Goal: Information Seeking & Learning: Learn about a topic

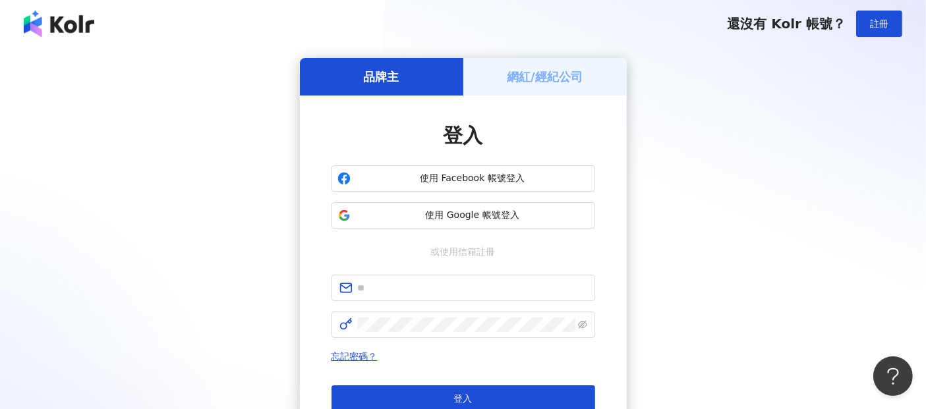
click at [722, 215] on div "品牌主 網紅/經紀公司 登入 使用 Facebook 帳號登入 使用 Google 帳號登入 或使用信箱註冊 忘記密碼？ 登入 還沒有 Kolr 帳號？ 立即…" at bounding box center [463, 261] width 894 height 407
click at [376, 289] on input "text" at bounding box center [472, 288] width 229 height 14
paste input "**********"
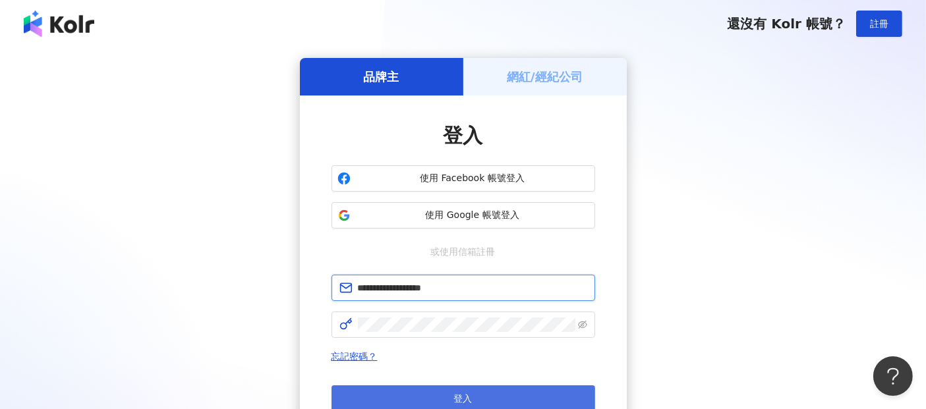
type input "**********"
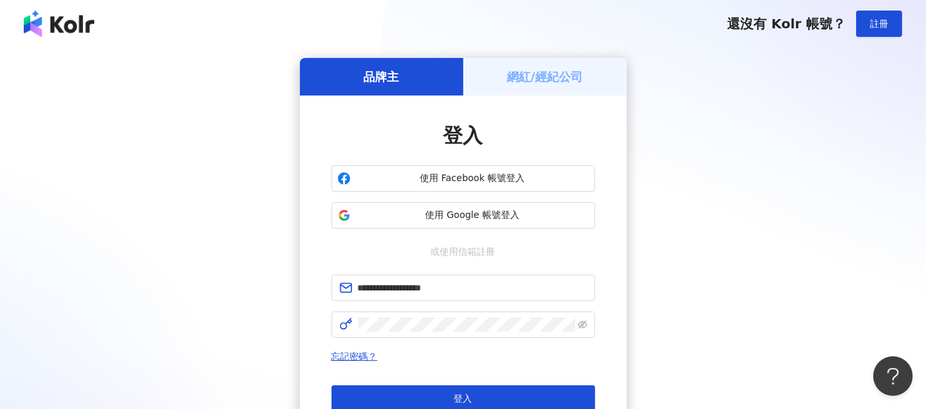
drag, startPoint x: 772, startPoint y: 260, endPoint x: 760, endPoint y: 262, distance: 12.2
click at [772, 260] on div "**********" at bounding box center [463, 261] width 894 height 407
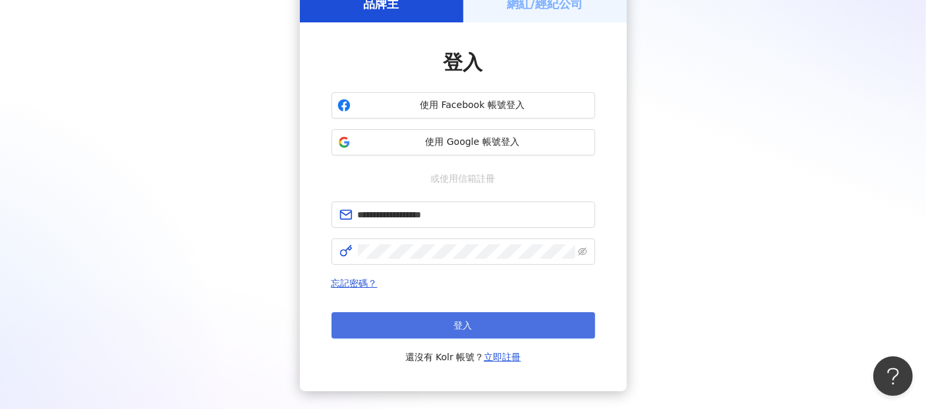
click at [543, 328] on button "登入" at bounding box center [463, 325] width 264 height 26
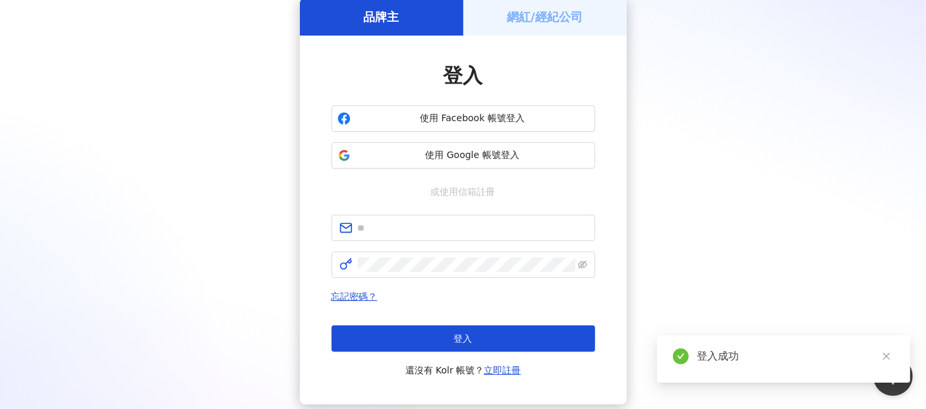
scroll to position [73, 0]
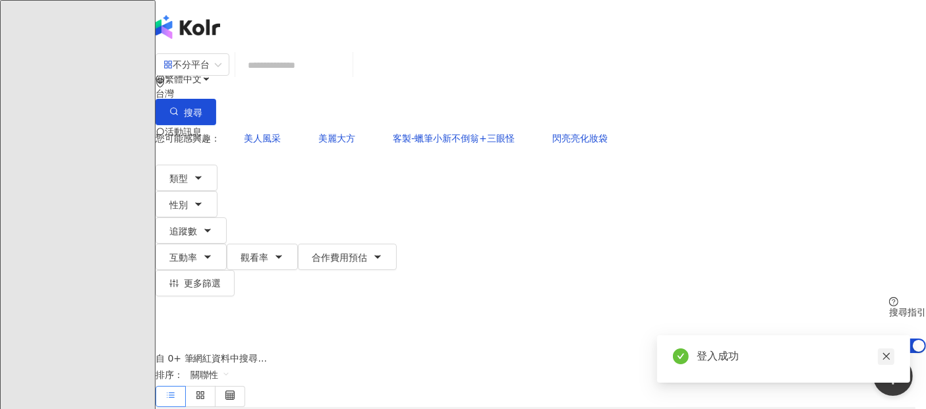
click at [882, 358] on icon "close" at bounding box center [886, 356] width 9 height 9
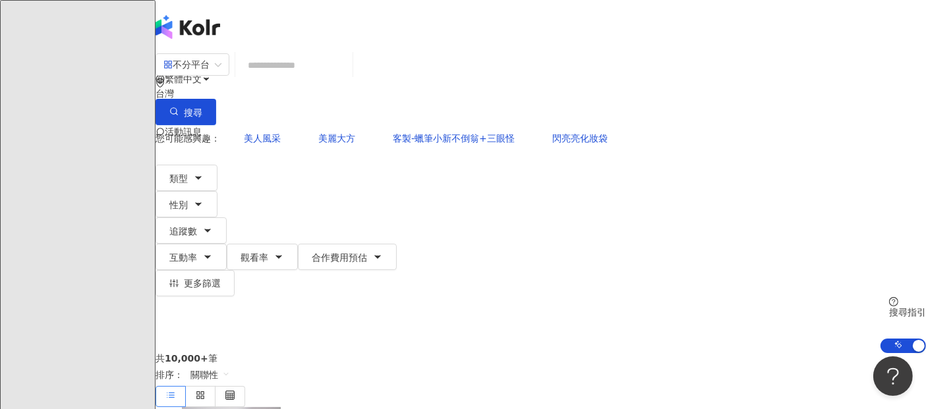
click at [347, 78] on input "search" at bounding box center [294, 65] width 107 height 25
paste input "**********"
type input "**********"
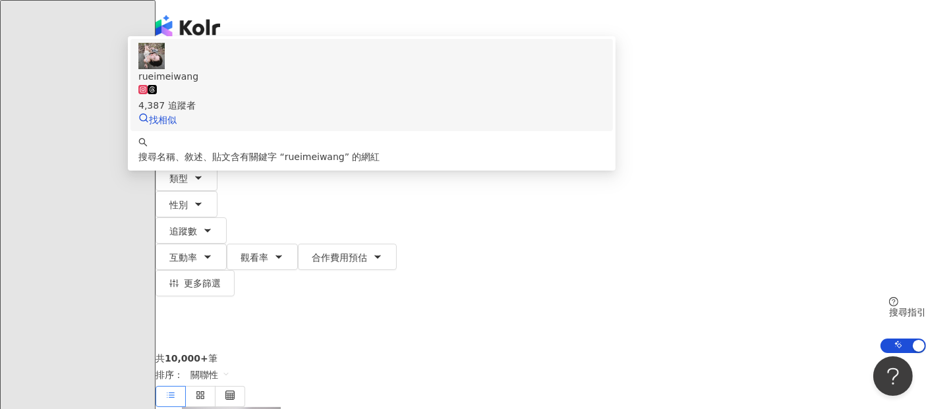
click at [341, 84] on div "rueimeiwang" at bounding box center [371, 76] width 467 height 14
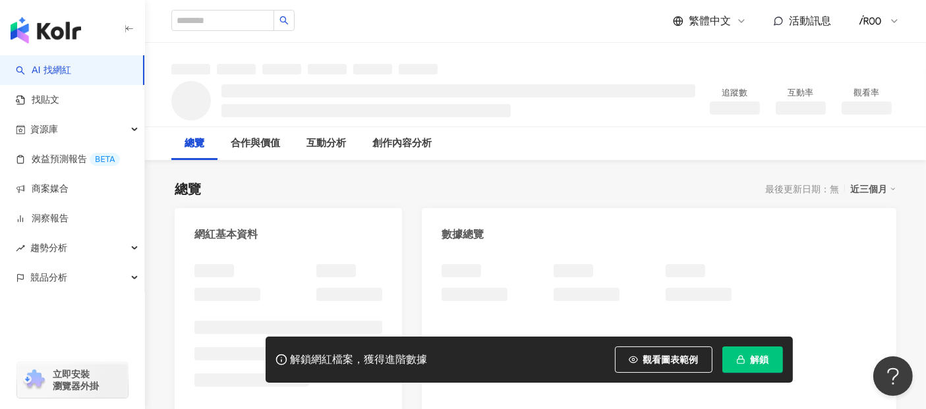
click at [748, 362] on button "解鎖" at bounding box center [752, 360] width 61 height 26
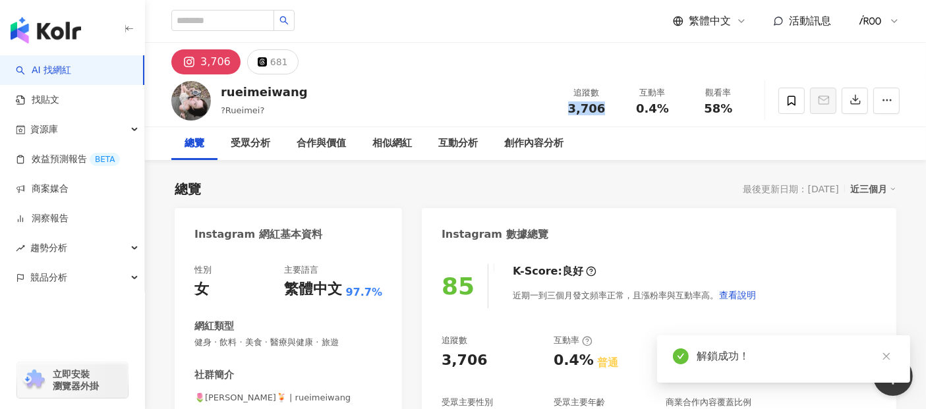
drag, startPoint x: 568, startPoint y: 106, endPoint x: 604, endPoint y: 108, distance: 35.6
click at [604, 108] on div "3,706" at bounding box center [586, 108] width 50 height 13
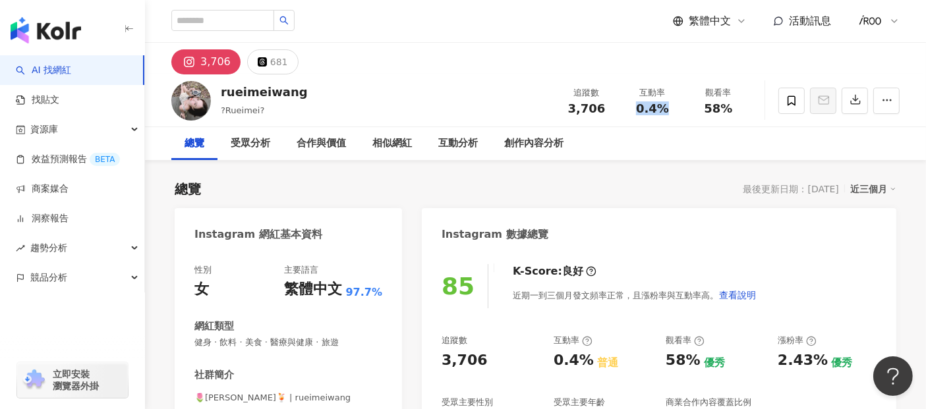
drag, startPoint x: 638, startPoint y: 111, endPoint x: 672, endPoint y: 111, distance: 33.6
click at [672, 111] on div "0.4%" at bounding box center [652, 108] width 50 height 13
copy span "0.4%"
drag, startPoint x: 706, startPoint y: 108, endPoint x: 740, endPoint y: 109, distance: 34.3
click at [740, 109] on div "58%" at bounding box center [718, 108] width 50 height 13
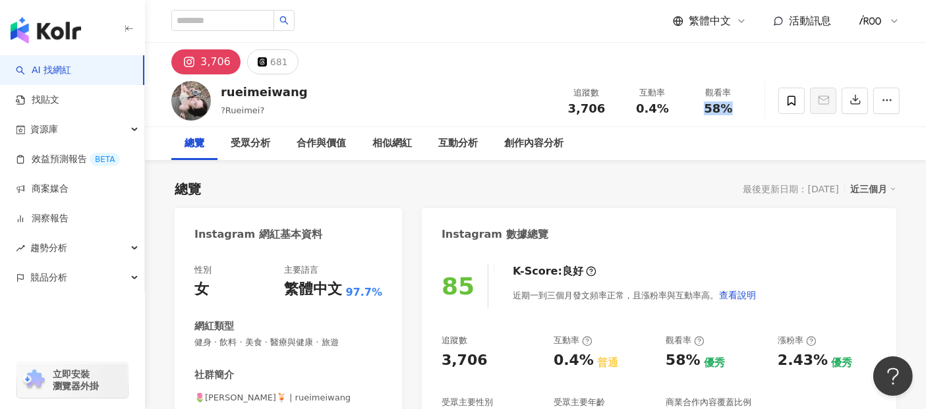
copy span "58%"
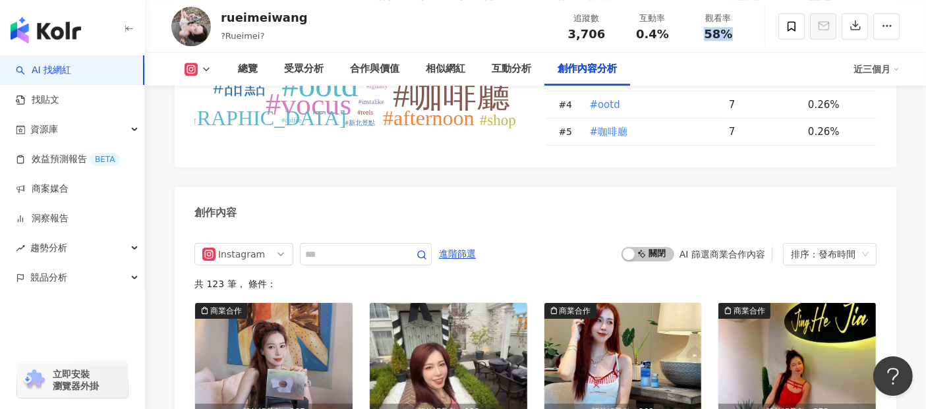
scroll to position [3918, 0]
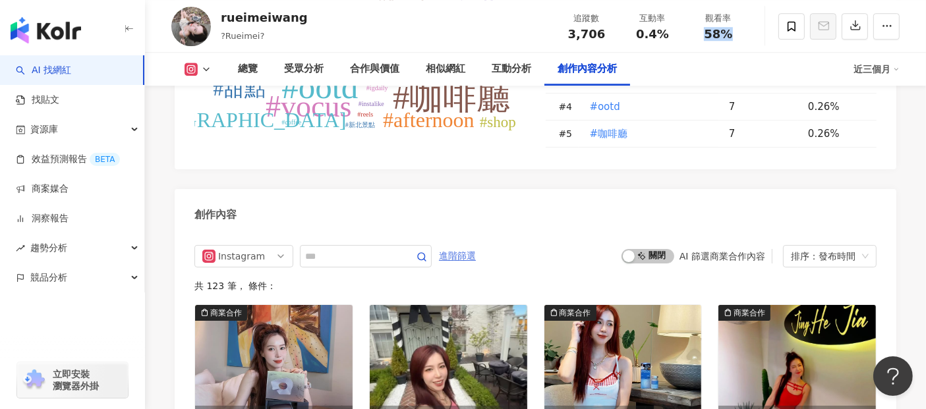
click at [476, 262] on span "進階篩選" at bounding box center [457, 256] width 37 height 21
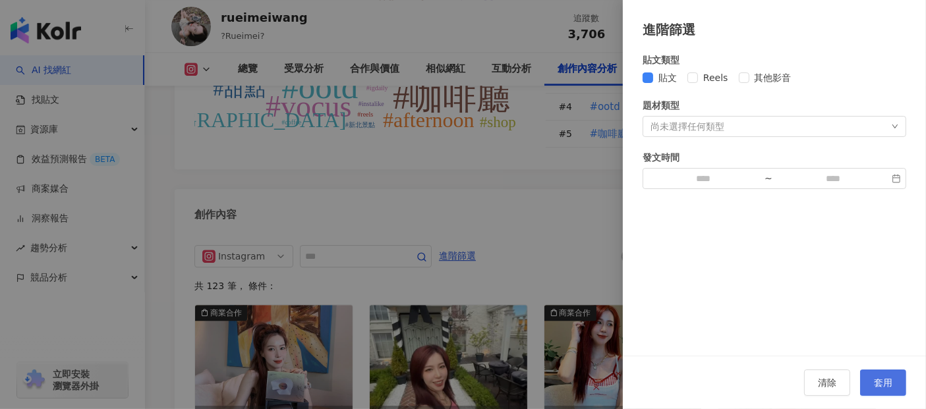
click at [898, 380] on button "套用" at bounding box center [883, 383] width 46 height 26
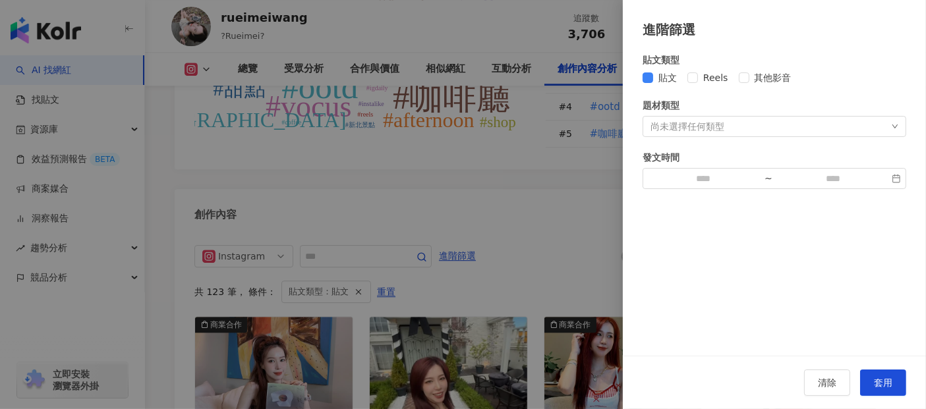
scroll to position [4030, 0]
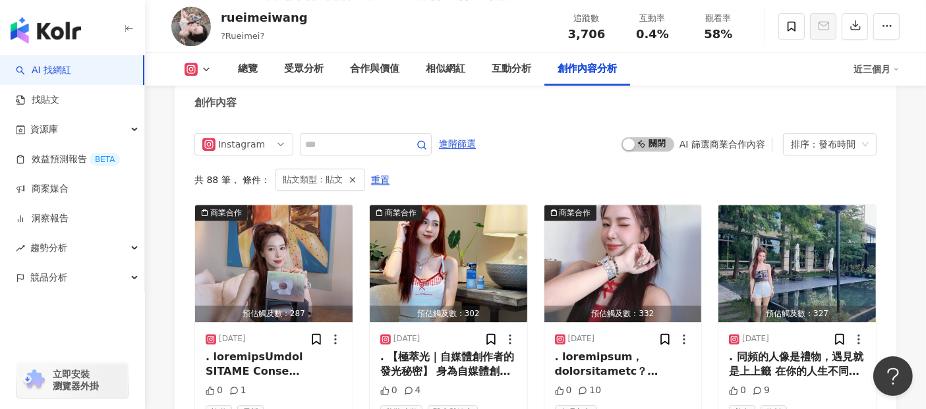
click at [650, 152] on span "啟動 關閉" at bounding box center [647, 144] width 53 height 14
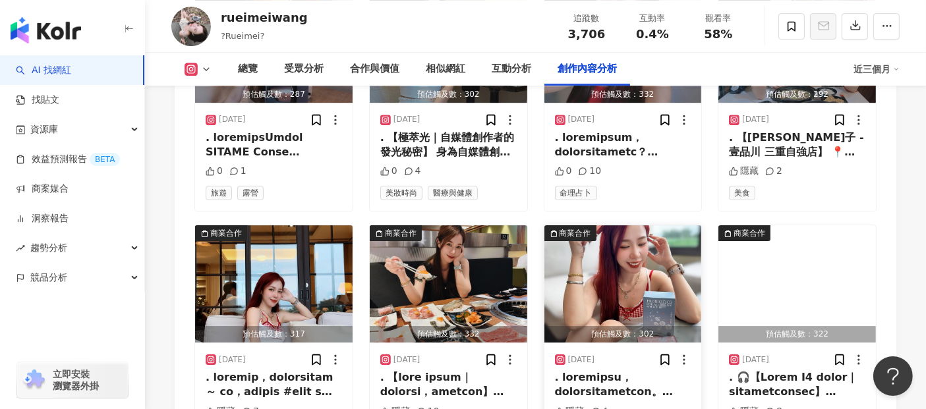
scroll to position [4323, 0]
